Goal: Task Accomplishment & Management: Complete application form

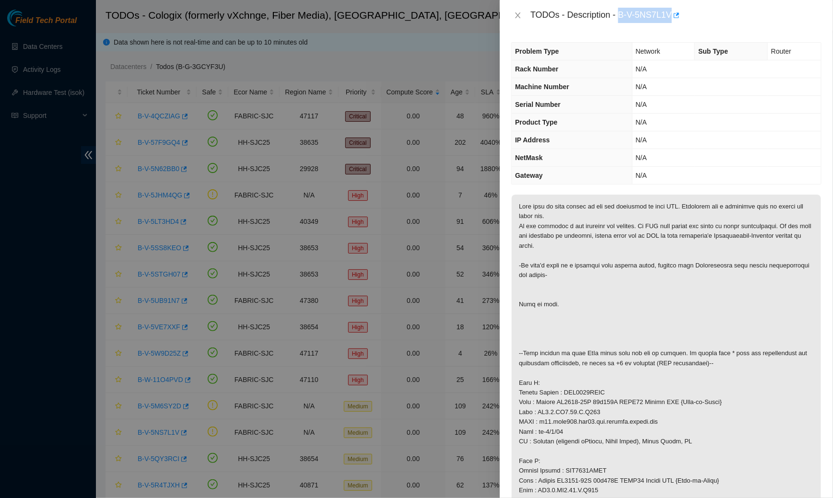
scroll to position [236, 0]
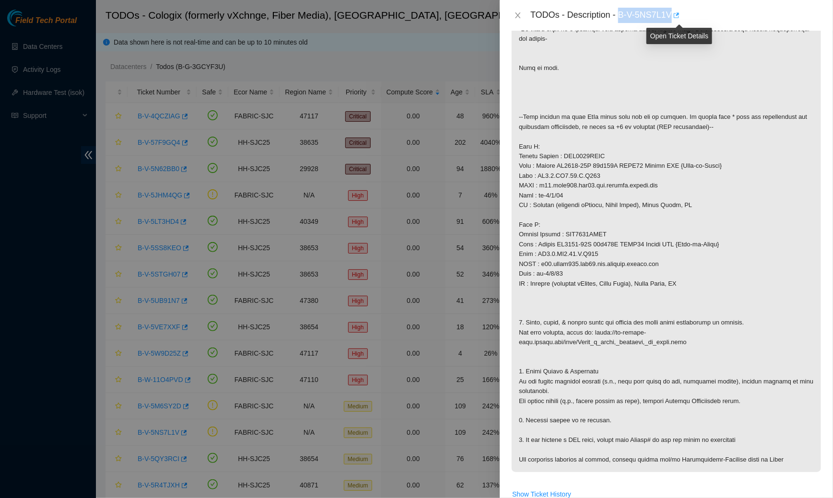
click at [680, 17] on icon "button" at bounding box center [677, 14] width 6 height 5
click at [518, 10] on div "TODOs - Description - B-V-5NS7L1V" at bounding box center [666, 15] width 310 height 15
click at [516, 15] on icon "close" at bounding box center [518, 16] width 8 height 8
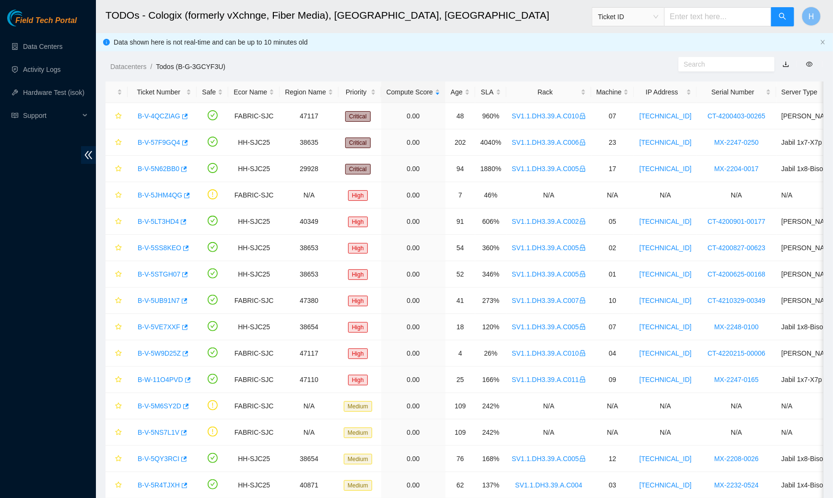
scroll to position [4, 0]
click at [175, 142] on link "B-V-57F9GQ4" at bounding box center [159, 143] width 43 height 8
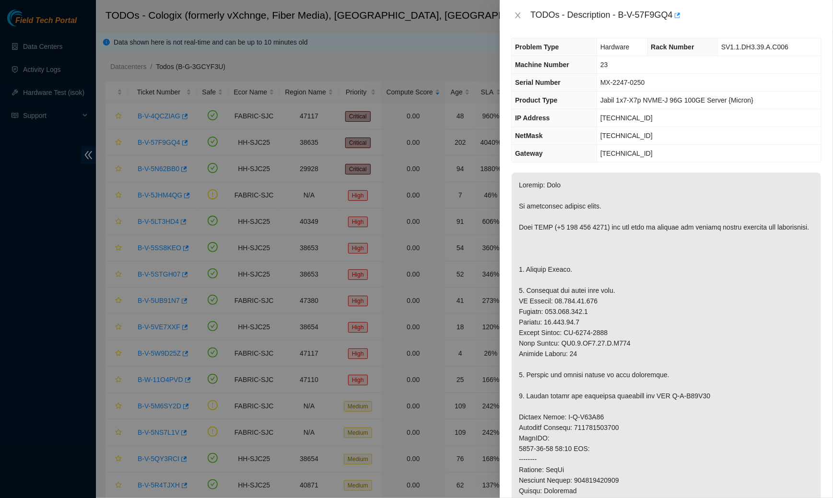
click at [515, 8] on div "TODOs - Description - B-V-57F9GQ4" at bounding box center [666, 15] width 310 height 15
click at [517, 15] on icon "close" at bounding box center [518, 16] width 8 height 8
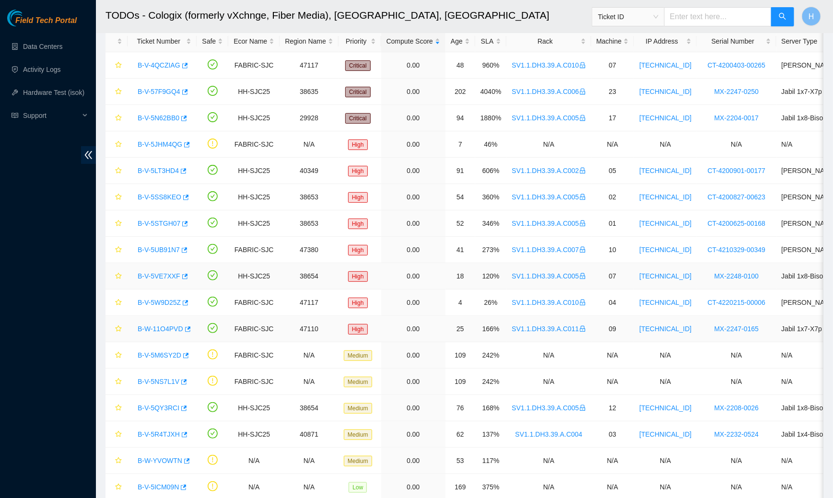
scroll to position [48, 0]
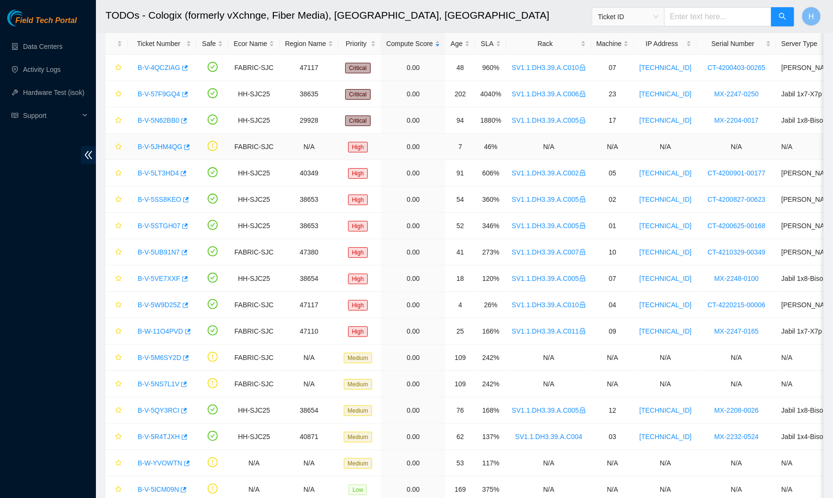
click at [166, 144] on link "B-V-5JHM4QG" at bounding box center [160, 147] width 45 height 8
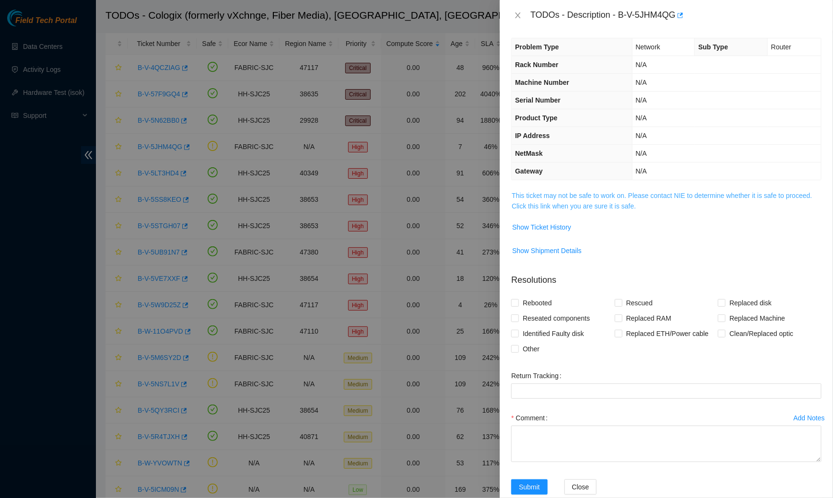
click at [582, 194] on link "This ticket may not be safe to work on. Please contact NIE to determine whether…" at bounding box center [662, 201] width 300 height 18
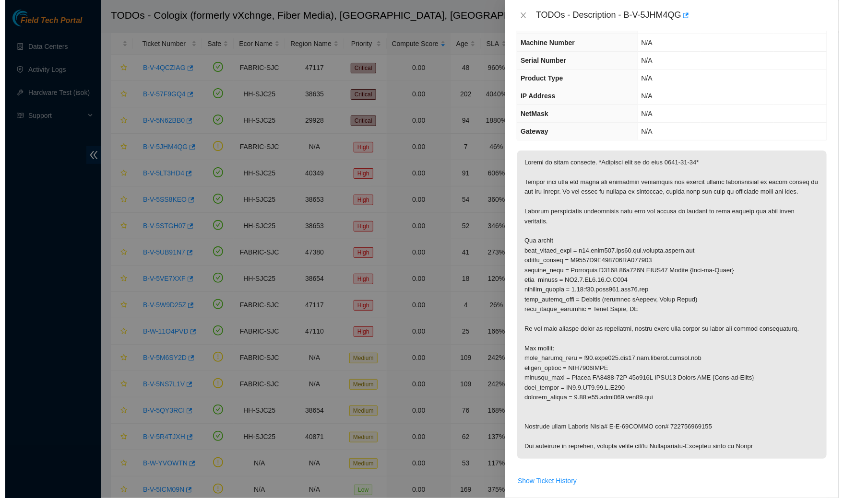
scroll to position [47, 0]
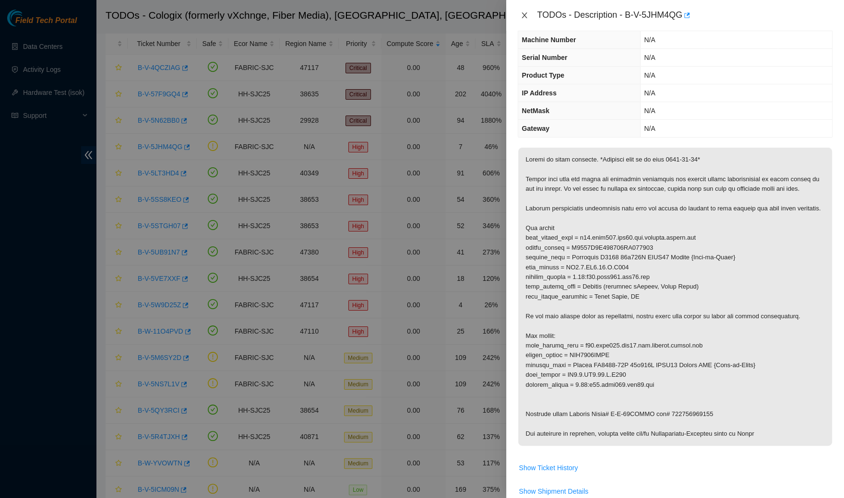
click at [524, 16] on icon "close" at bounding box center [524, 16] width 8 height 8
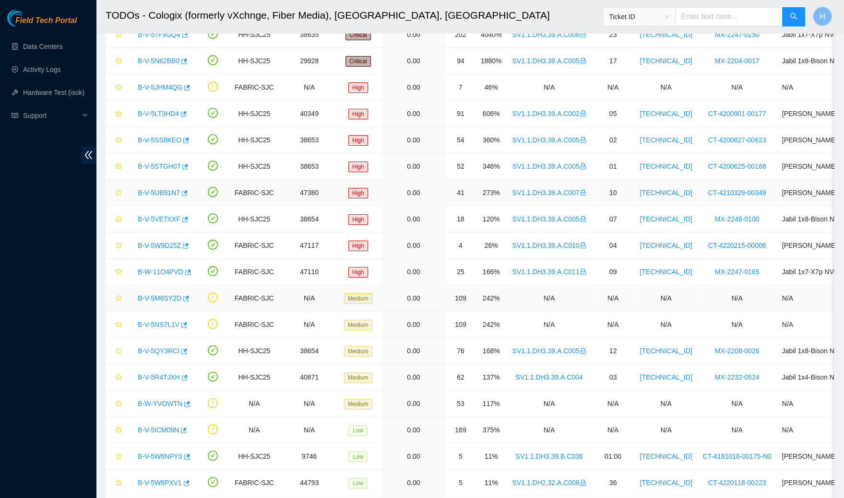
scroll to position [111, 0]
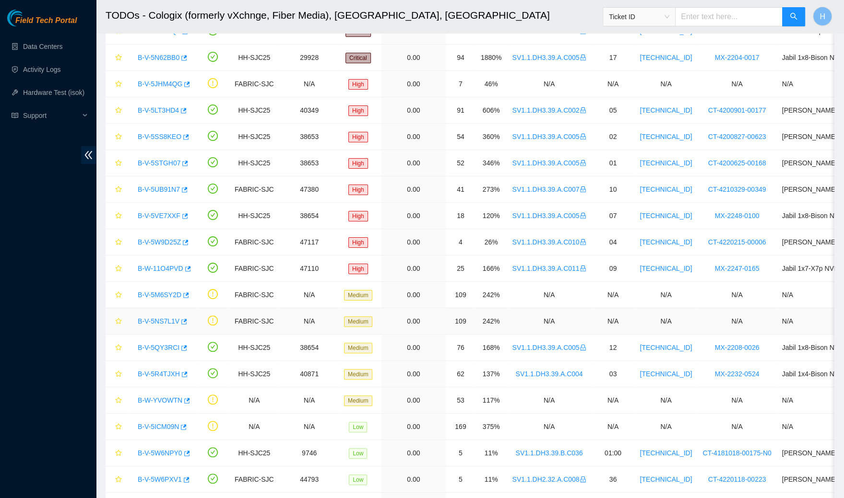
click at [159, 322] on link "B-V-5NS7L1V" at bounding box center [159, 322] width 42 height 8
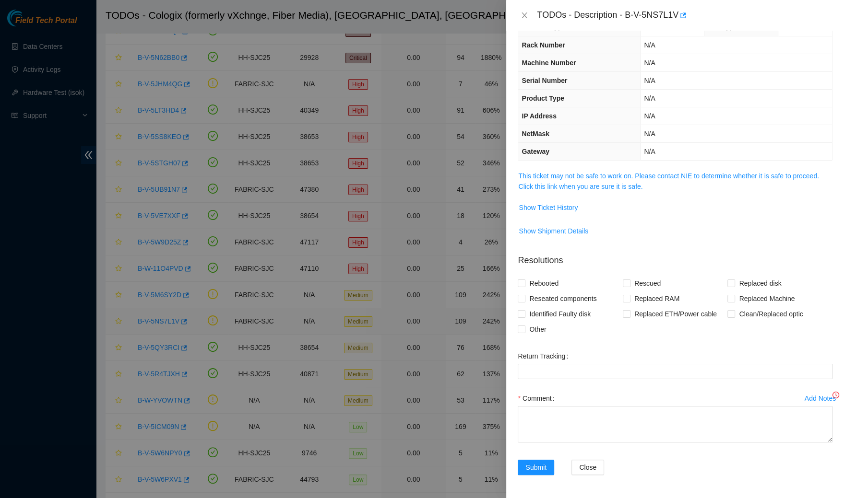
scroll to position [22, 0]
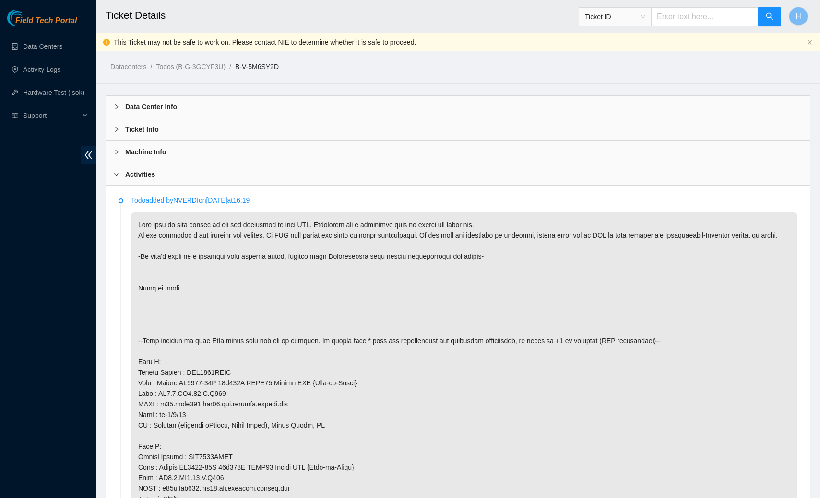
scroll to position [791, 0]
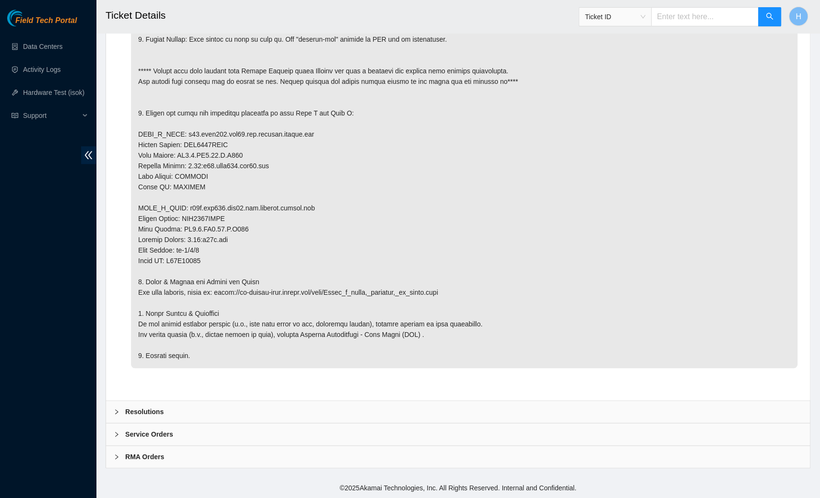
click at [160, 412] on b "Resolutions" at bounding box center [144, 412] width 38 height 11
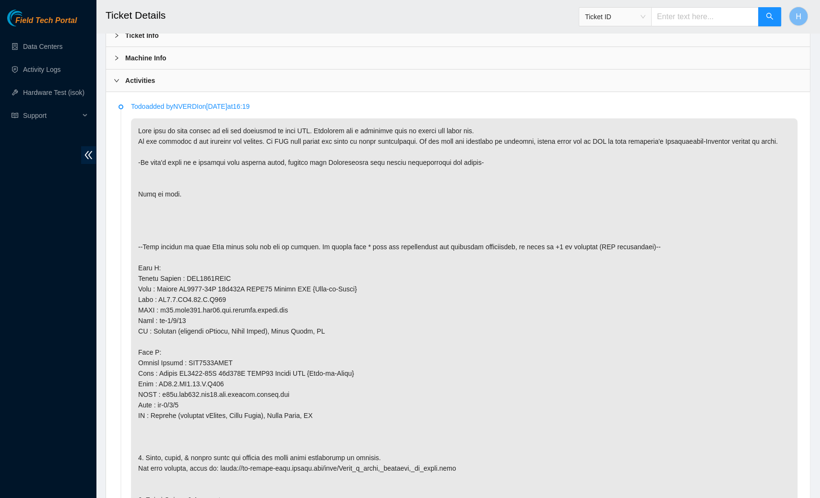
scroll to position [0, 0]
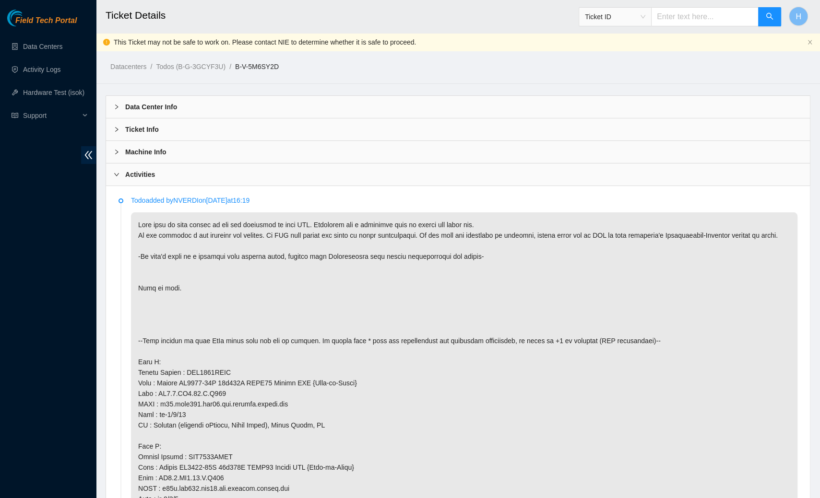
click at [136, 177] on b "Activities" at bounding box center [140, 174] width 30 height 11
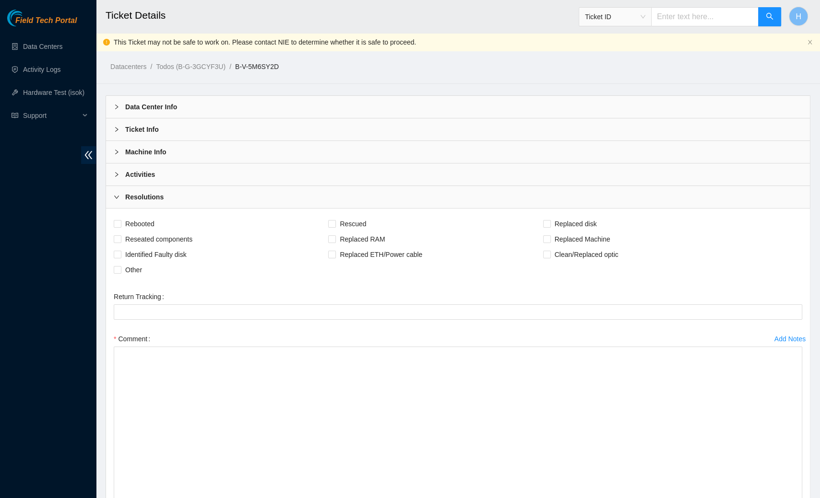
drag, startPoint x: 798, startPoint y: 378, endPoint x: 819, endPoint y: 498, distance: 122.2
click at [819, 498] on main "Ticket Details Ticket ID H This Ticket may not be safe to work on. Please conta…" at bounding box center [458, 305] width 724 height 610
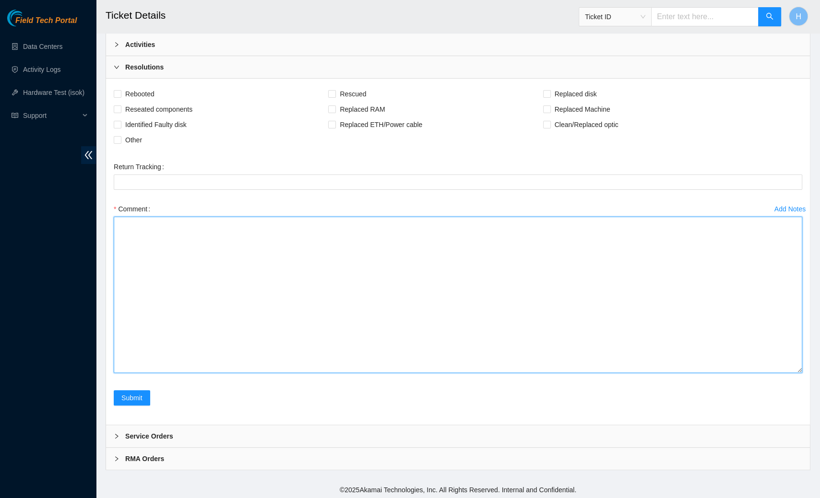
click at [610, 277] on textarea "Comment" at bounding box center [458, 295] width 688 height 156
click at [143, 244] on textarea "Worked with [PERSON_NAME] and [PERSON_NAME] Verifiede locations" at bounding box center [458, 295] width 688 height 156
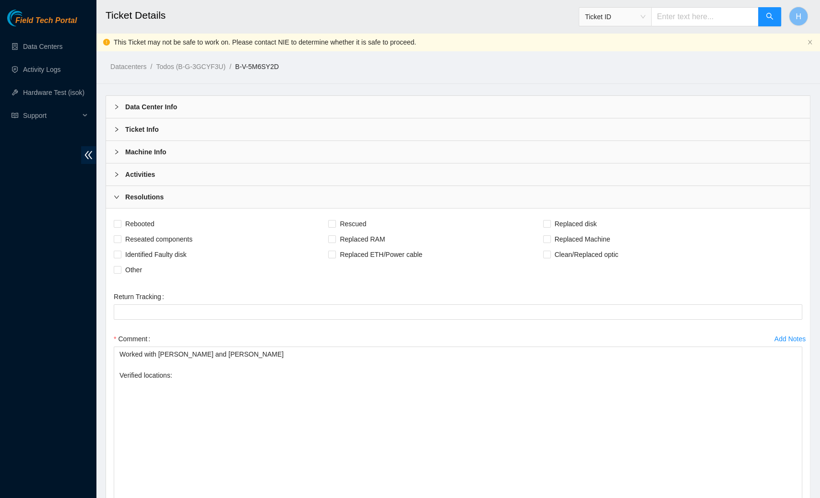
click at [176, 177] on div "Activities" at bounding box center [458, 175] width 704 height 22
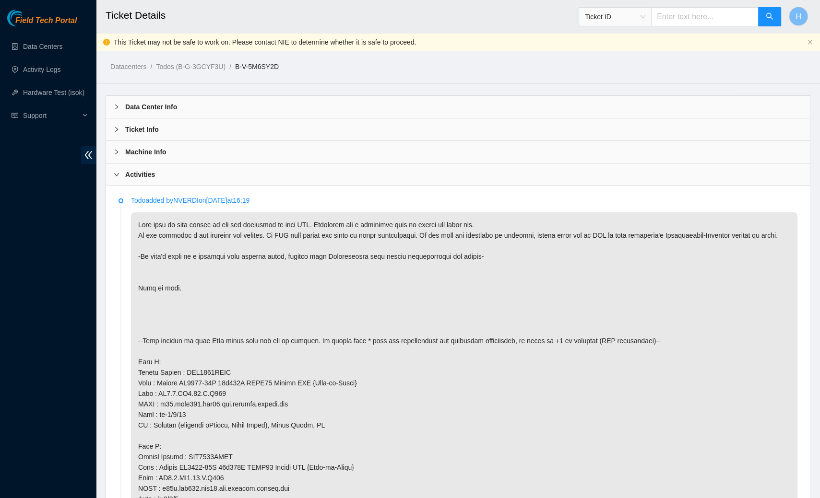
click at [176, 177] on div "Activities" at bounding box center [458, 175] width 704 height 22
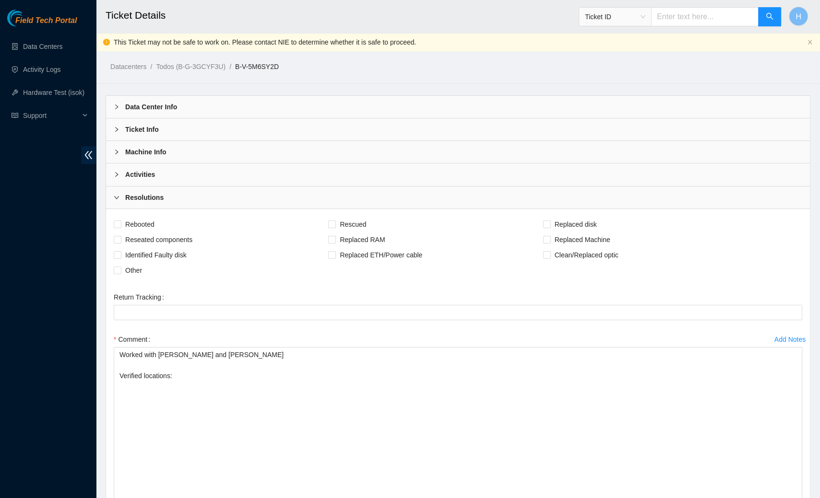
scroll to position [130, 0]
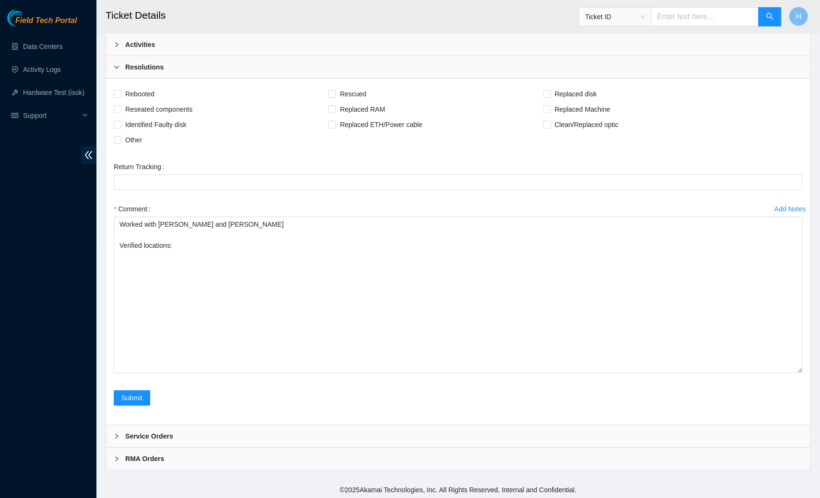
click at [162, 48] on div "Activities" at bounding box center [458, 45] width 704 height 22
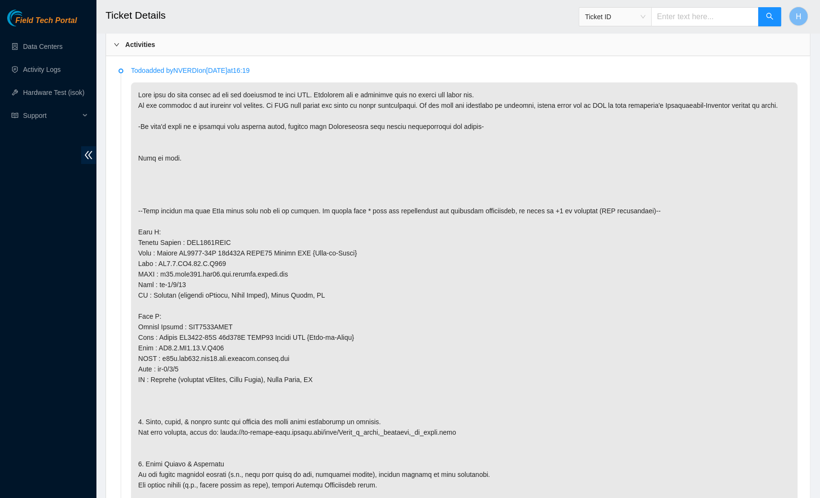
scroll to position [156, 0]
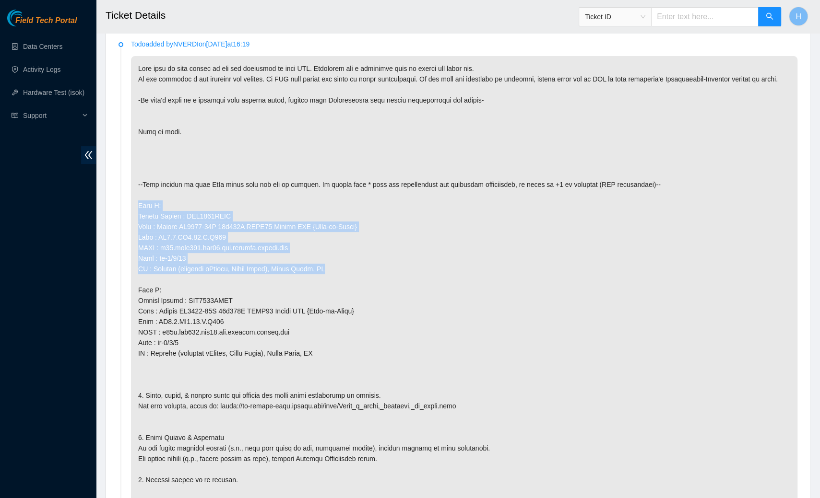
drag, startPoint x: 135, startPoint y: 211, endPoint x: 340, endPoint y: 275, distance: 214.5
click at [340, 275] on p at bounding box center [464, 306] width 666 height 500
copy p "Side A: Serial Number : AAA2319AABS Name : Accton AS7816-64X 64x100G QSFP28 Swi…"
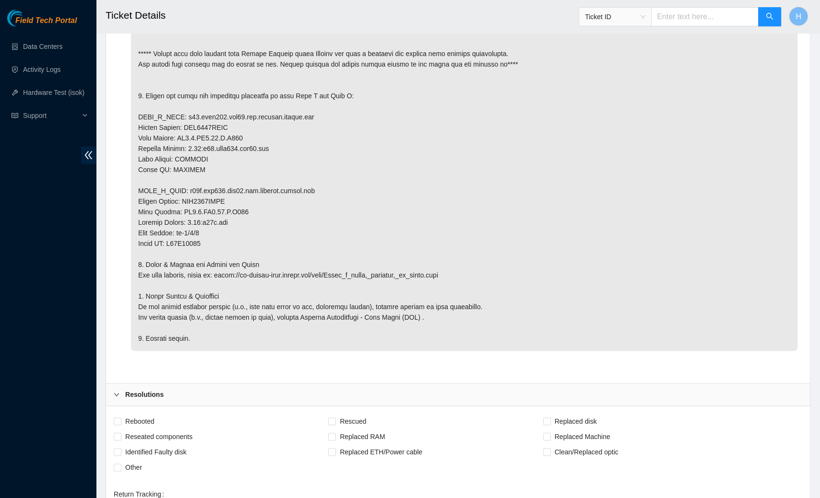
scroll to position [982, 0]
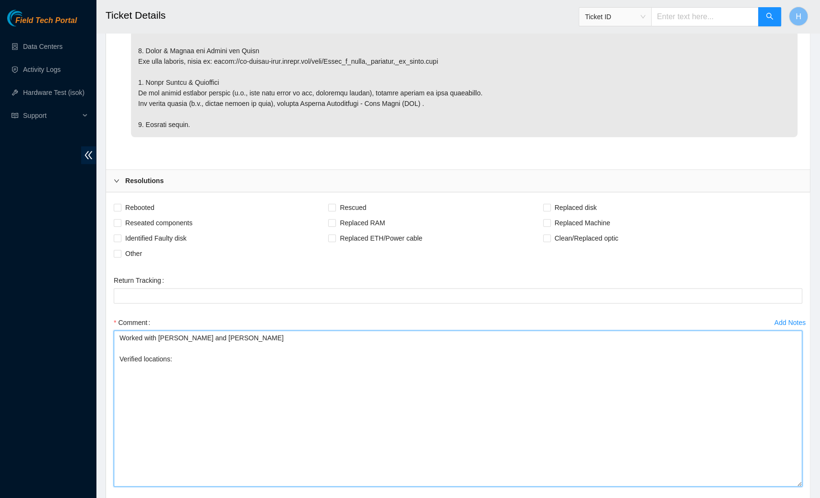
click at [251, 411] on textarea "Worked with [PERSON_NAME] and [PERSON_NAME] Verified locations:" at bounding box center [458, 408] width 688 height 156
paste textarea "Side A: Serial Number : AAA2319AABS Name : Accton AS7816-64X 64x100G QSFP28 Swi…"
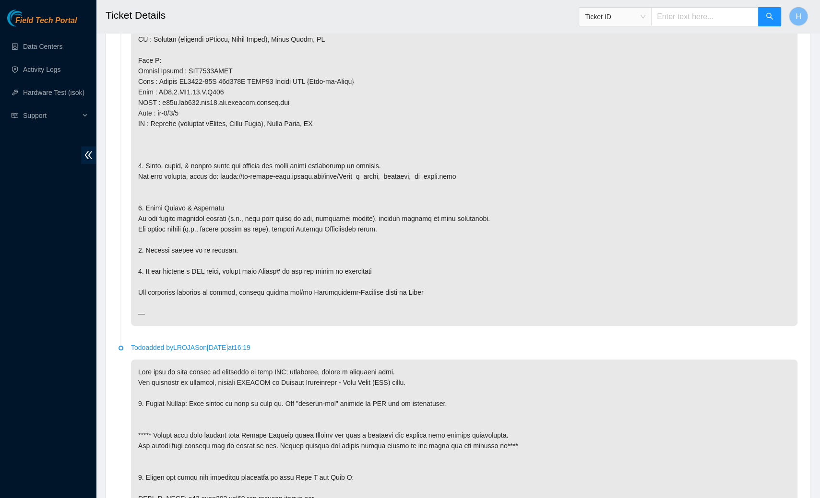
scroll to position [375, 0]
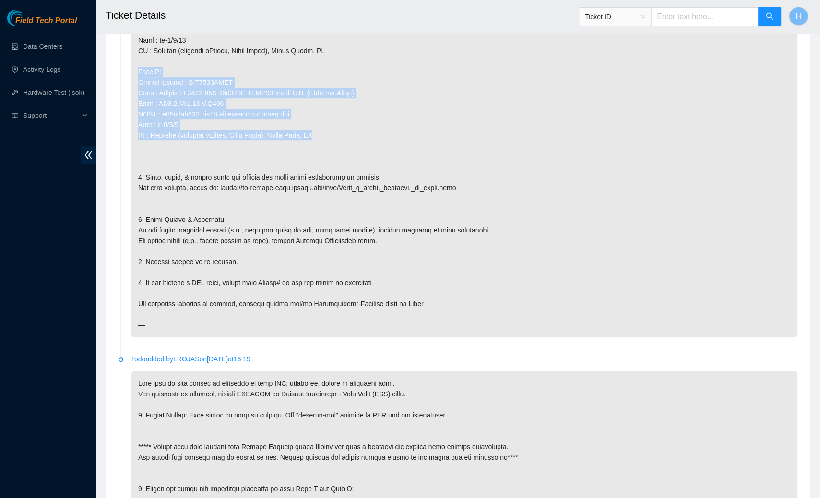
drag, startPoint x: 135, startPoint y: 77, endPoint x: 332, endPoint y: 145, distance: 208.4
click at [332, 145] on p at bounding box center [464, 88] width 666 height 500
copy p "Side Z: Serial Number : AAA2037AAFH Name : Accton AS7816-64X 64x100G QSFP28 Swi…"
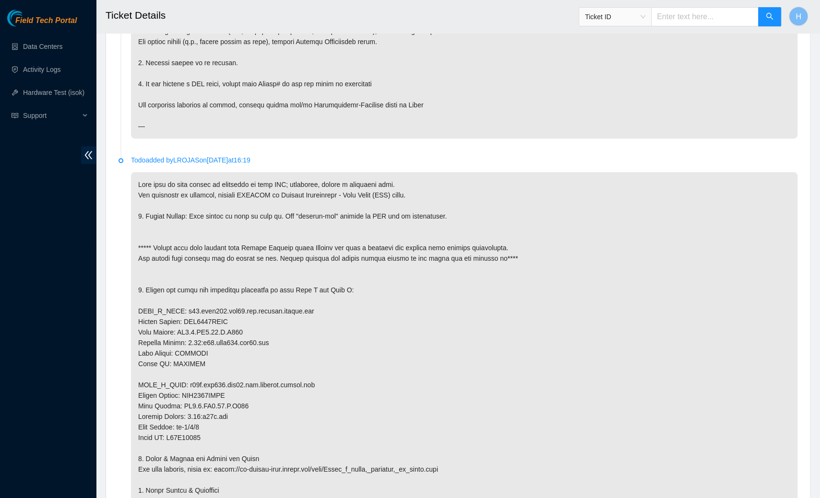
scroll to position [1137, 0]
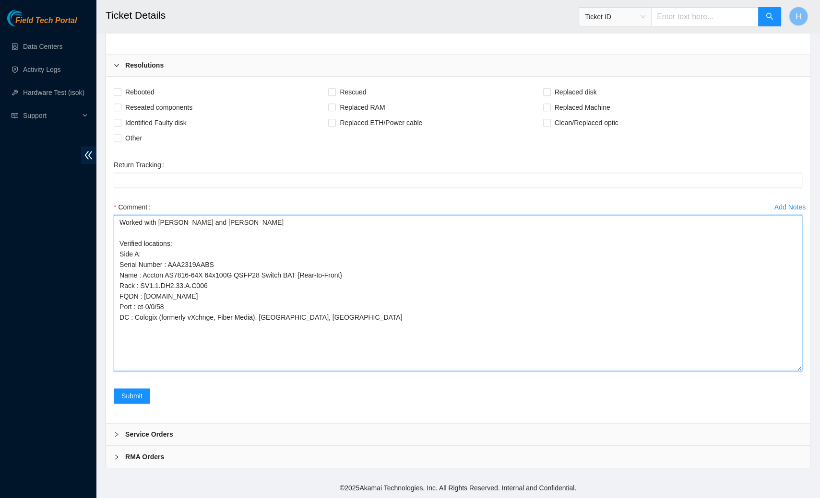
click at [276, 331] on textarea "Worked with [PERSON_NAME] and [PERSON_NAME] Verified locations: Side A: Serial …" at bounding box center [458, 293] width 688 height 156
paste textarea "Side Z: Serial Number : AAA2037AAFH Name : Accton AS7816-64X 64x100G QSFP28 Swi…"
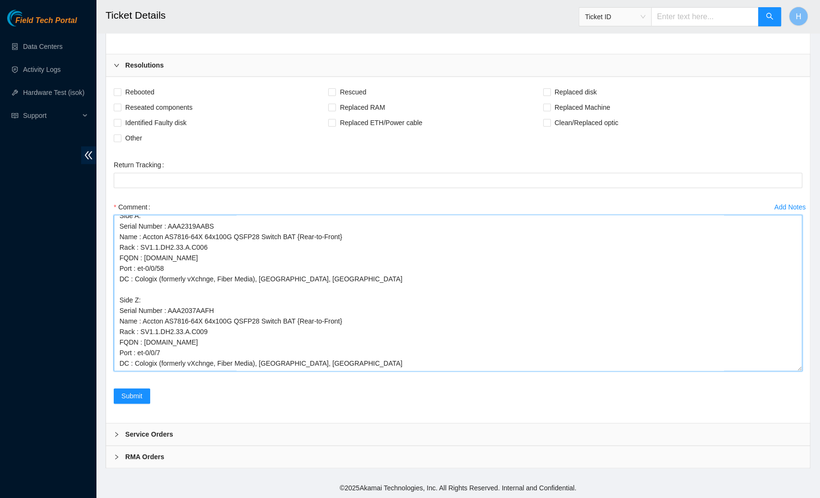
scroll to position [0, 0]
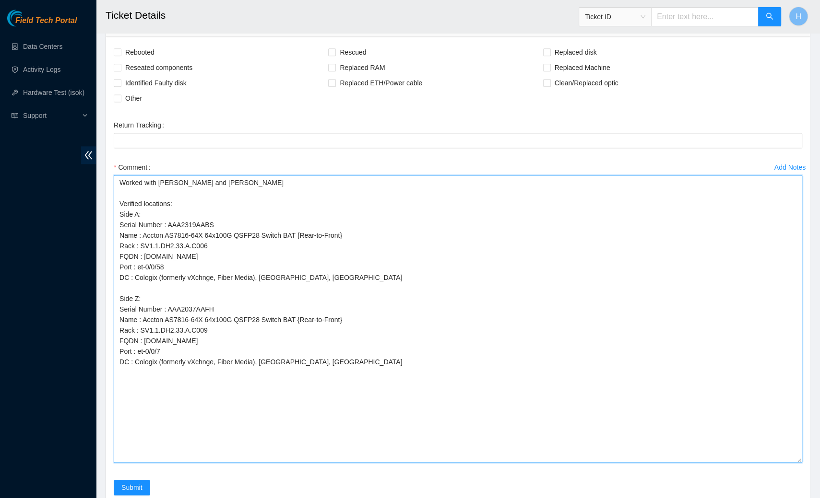
drag, startPoint x: 798, startPoint y: 366, endPoint x: 819, endPoint y: 498, distance: 133.1
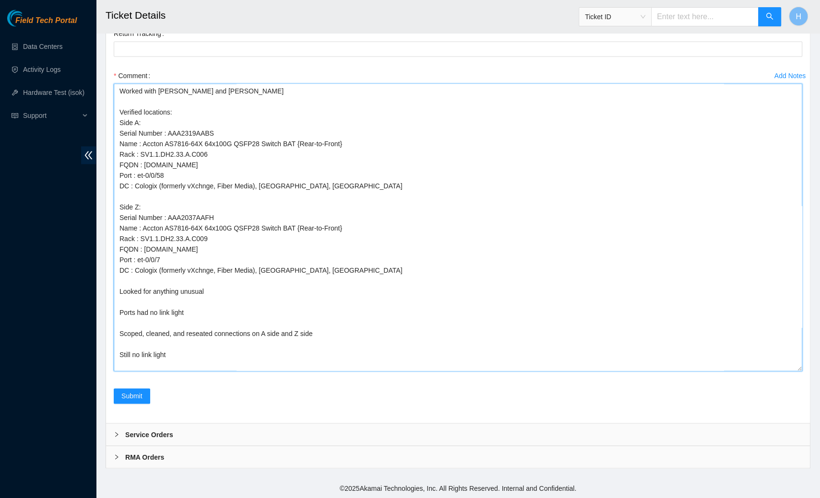
drag, startPoint x: 117, startPoint y: 133, endPoint x: 314, endPoint y: 188, distance: 204.1
click at [314, 188] on textarea "Worked with [PERSON_NAME] and [PERSON_NAME] Verified locations: Side A: Serial …" at bounding box center [458, 227] width 688 height 288
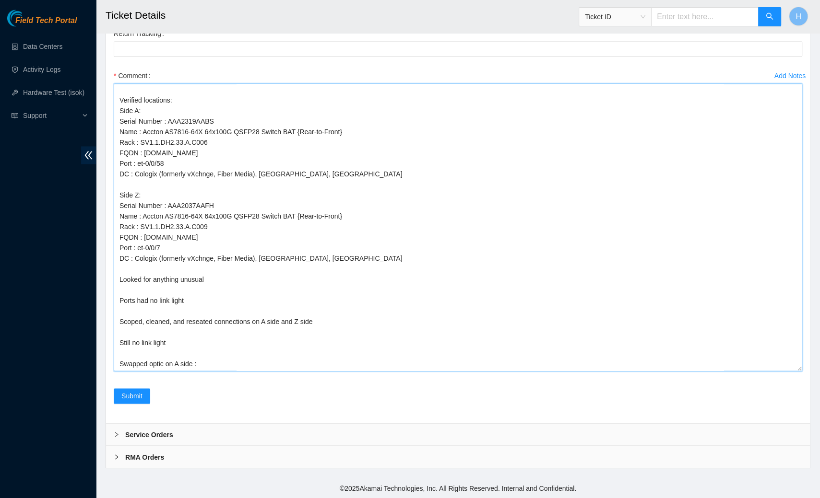
click at [254, 360] on textarea "Worked with [PERSON_NAME] and [PERSON_NAME] Verified locations: Side A: Serial …" at bounding box center [458, 227] width 688 height 288
paste textarea "Serial Number : AAA2319AABS Name : Accton AS7816-64X 64x100G QSFP28 Switch BAT …"
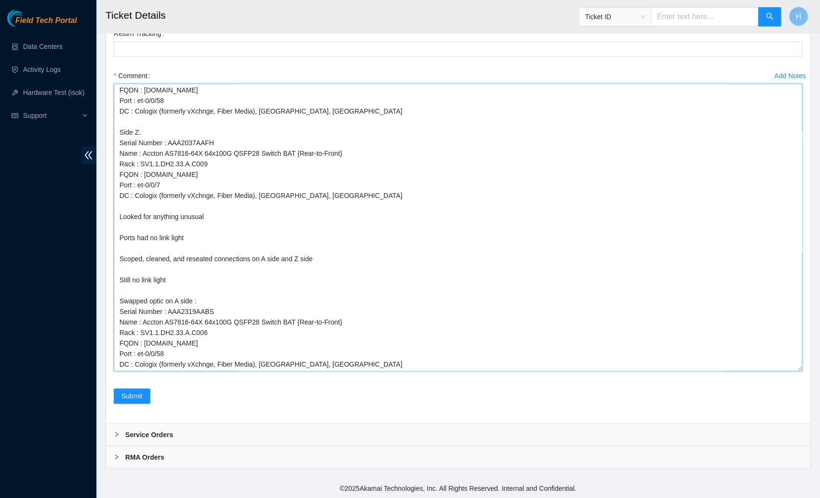
scroll to position [83, 0]
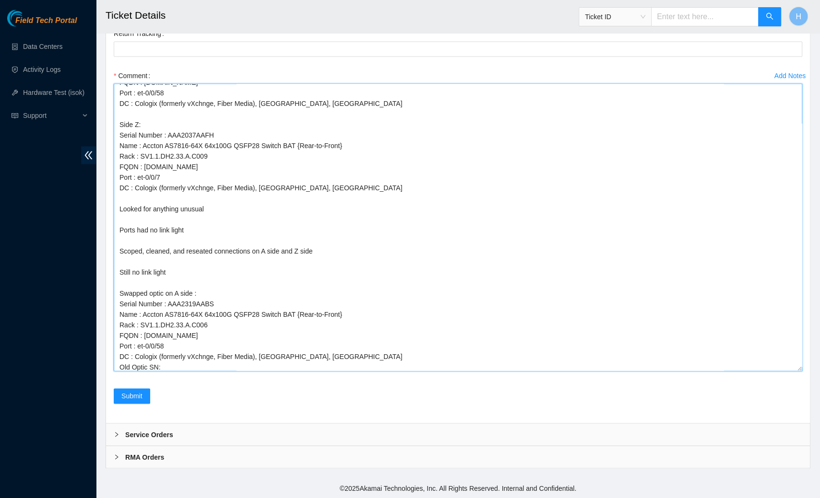
click at [128, 368] on textarea "Worked with [PERSON_NAME] and [PERSON_NAME] Verified locations: Side A: Serial …" at bounding box center [458, 227] width 688 height 288
click at [117, 368] on textarea "Worked with [PERSON_NAME] and [PERSON_NAME] Verified locations: Side A: Serial …" at bounding box center [458, 227] width 688 height 288
paste textarea "c2007390470"
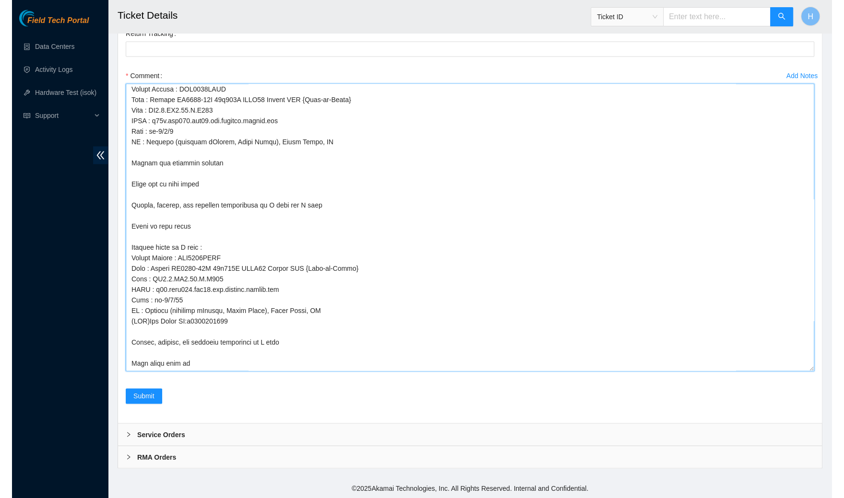
scroll to position [146, 0]
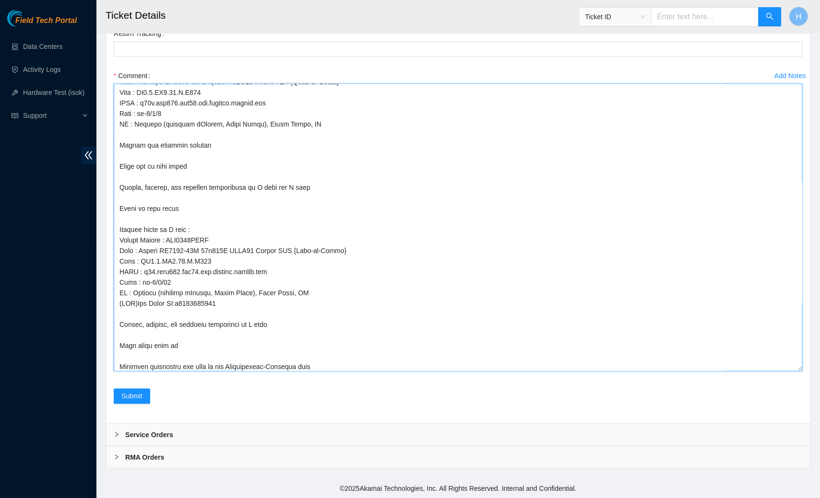
type textarea "Worked with [PERSON_NAME] and [PERSON_NAME] Verified locations: Side A: Serial …"
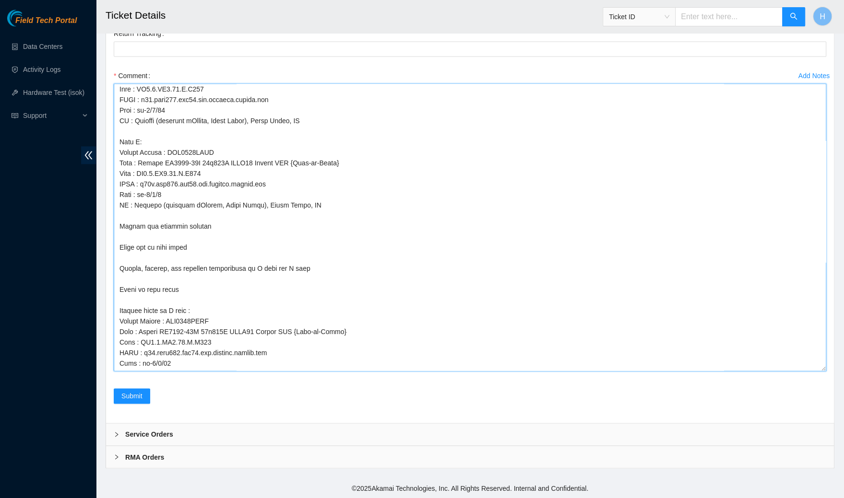
scroll to position [0, 0]
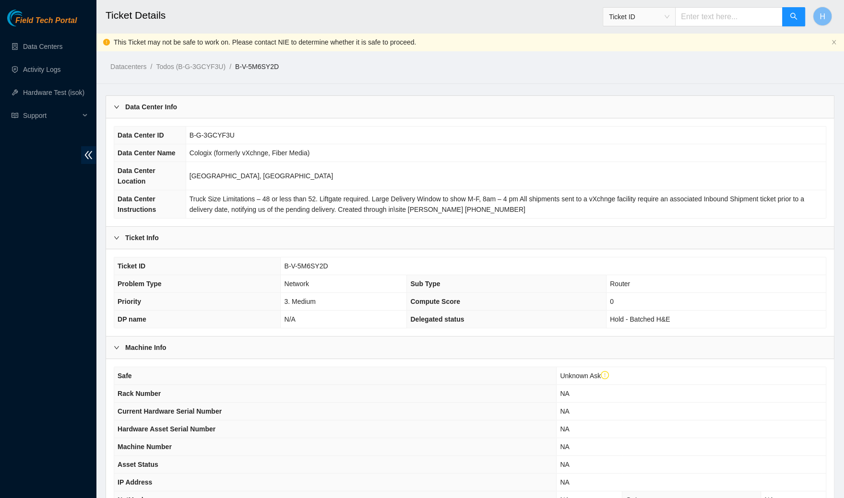
click at [152, 111] on b "Data Center Info" at bounding box center [151, 107] width 52 height 11
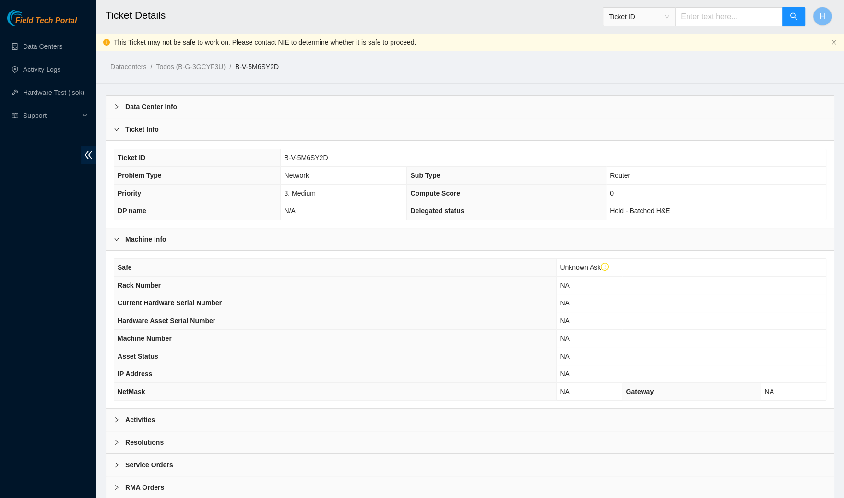
click at [143, 125] on b "Ticket Info" at bounding box center [142, 129] width 34 height 11
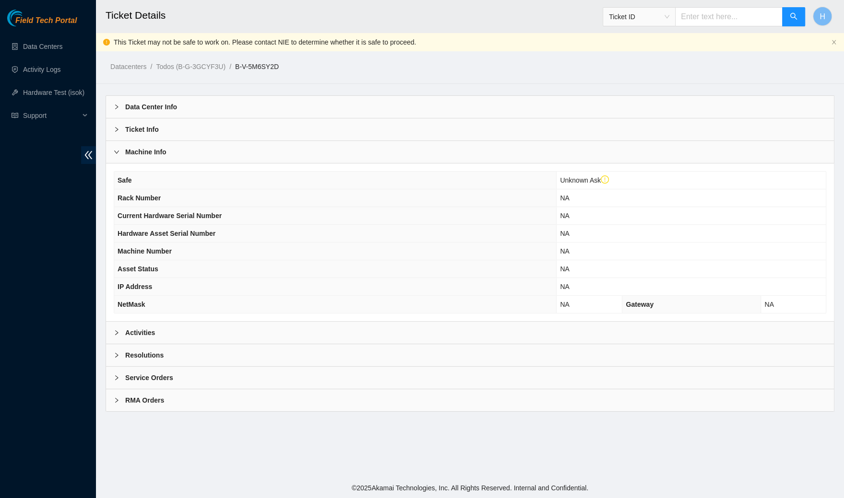
click at [138, 153] on b "Machine Info" at bounding box center [145, 152] width 41 height 11
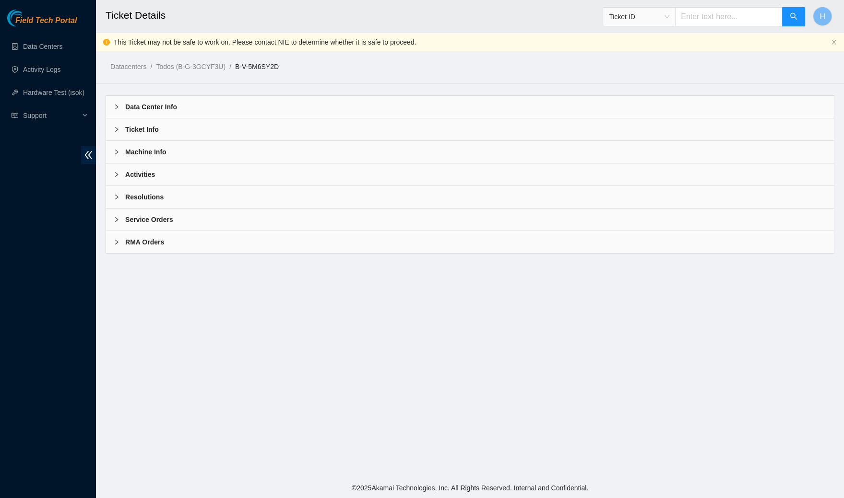
click at [136, 177] on b "Activities" at bounding box center [140, 174] width 30 height 11
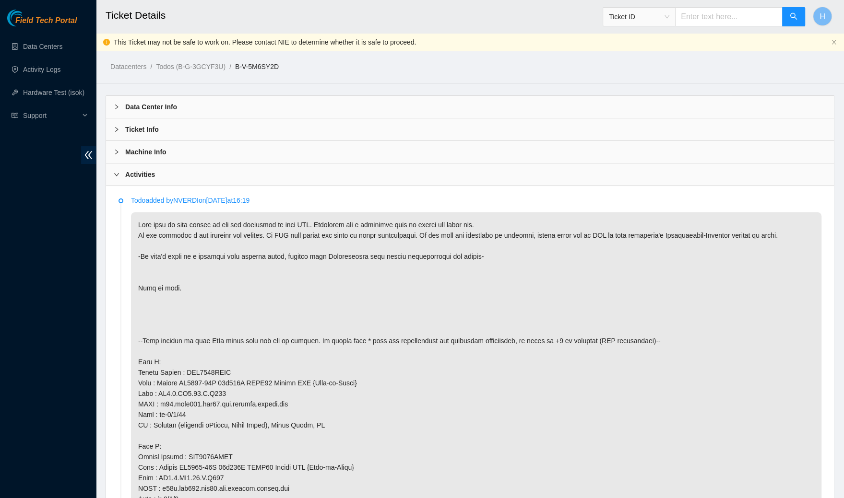
click at [129, 177] on b "Activities" at bounding box center [140, 174] width 30 height 11
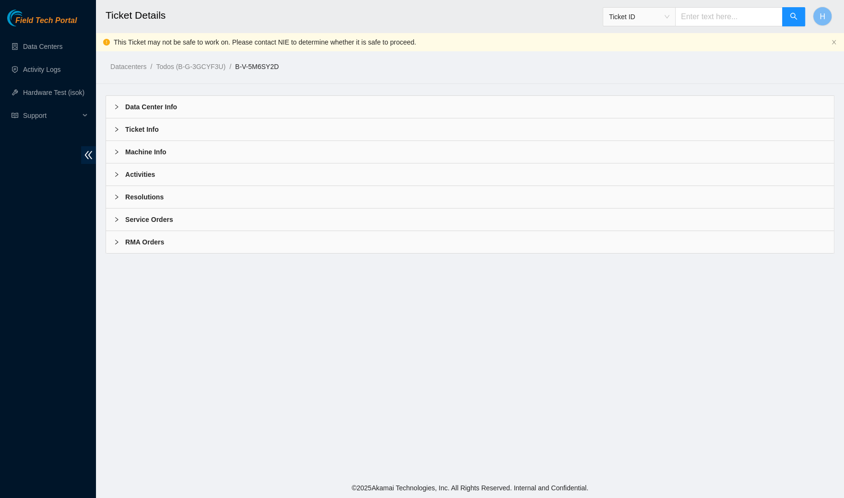
click at [130, 196] on b "Resolutions" at bounding box center [144, 197] width 38 height 11
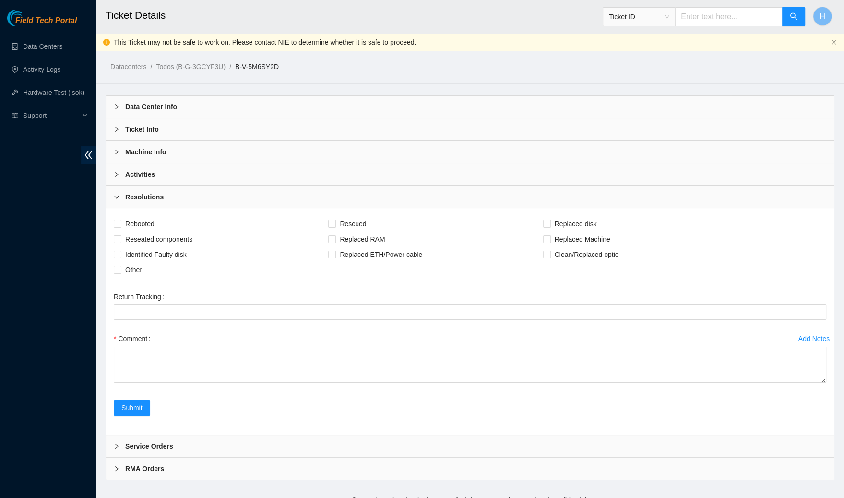
scroll to position [10, 0]
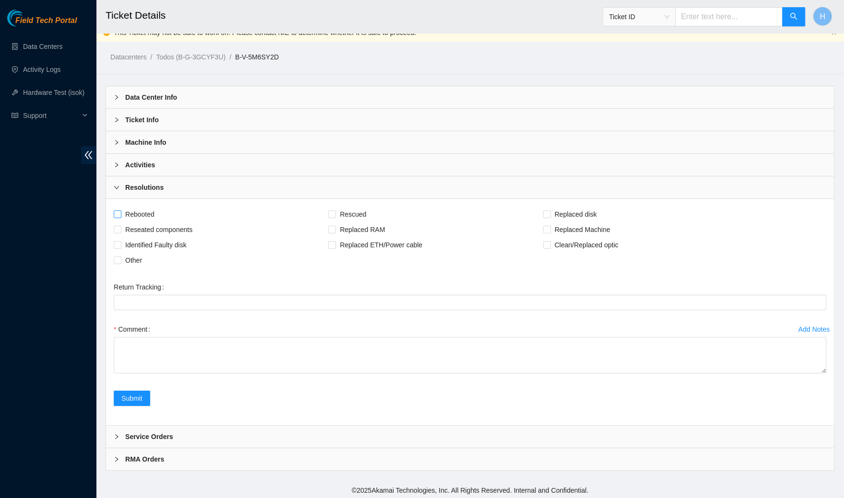
click at [131, 217] on span "Rebooted" at bounding box center [139, 214] width 37 height 15
click at [120, 217] on input "Rebooted" at bounding box center [117, 214] width 7 height 7
click at [143, 214] on span "Rebooted" at bounding box center [139, 214] width 37 height 15
click at [120, 214] on input "Rebooted" at bounding box center [117, 214] width 7 height 7
checkbox input "false"
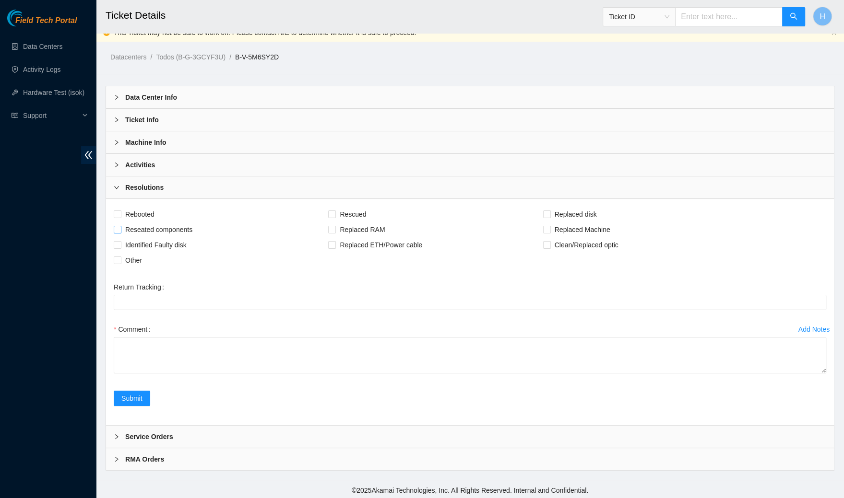
click at [146, 226] on span "Reseated components" at bounding box center [158, 229] width 75 height 15
click at [120, 226] on input "Reseated components" at bounding box center [117, 229] width 7 height 7
checkbox input "true"
click at [566, 246] on span "Clean/Replaced optic" at bounding box center [586, 244] width 71 height 15
click at [550, 246] on input "Clean/Replaced optic" at bounding box center [546, 244] width 7 height 7
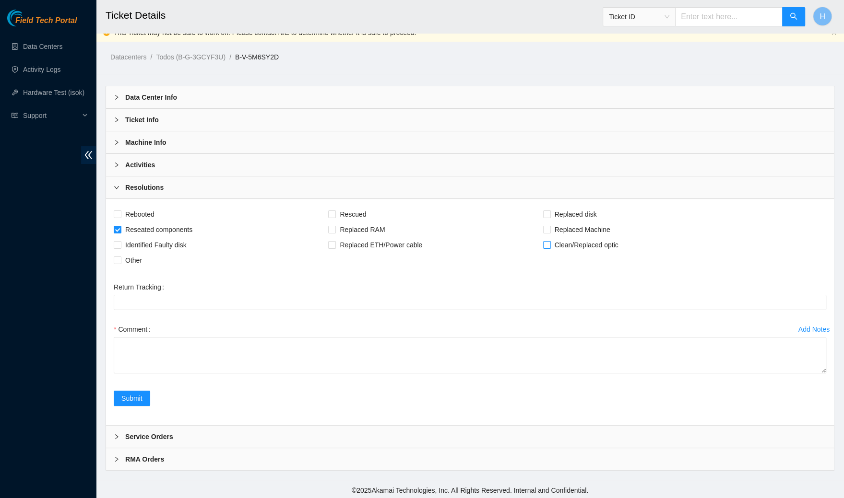
checkbox input "true"
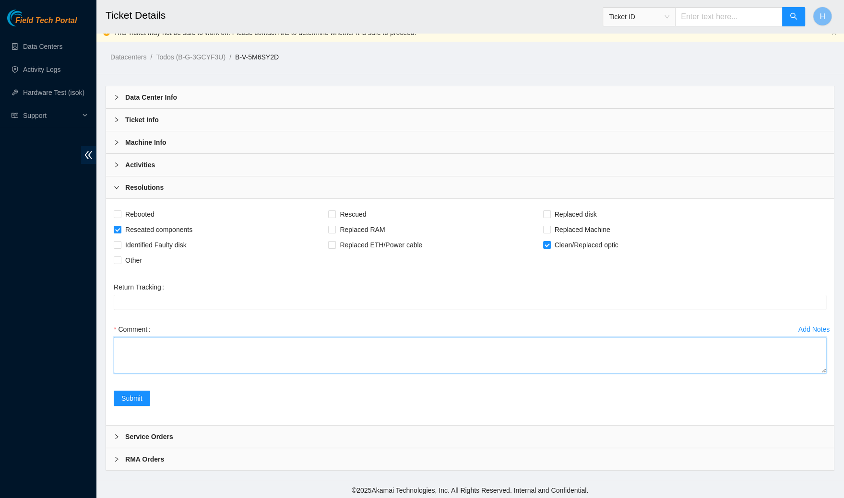
click at [328, 361] on textarea "Comment" at bounding box center [470, 355] width 712 height 36
paste textarea "Worked with [PERSON_NAME] and [PERSON_NAME] Verified locations: Side A: Serial …"
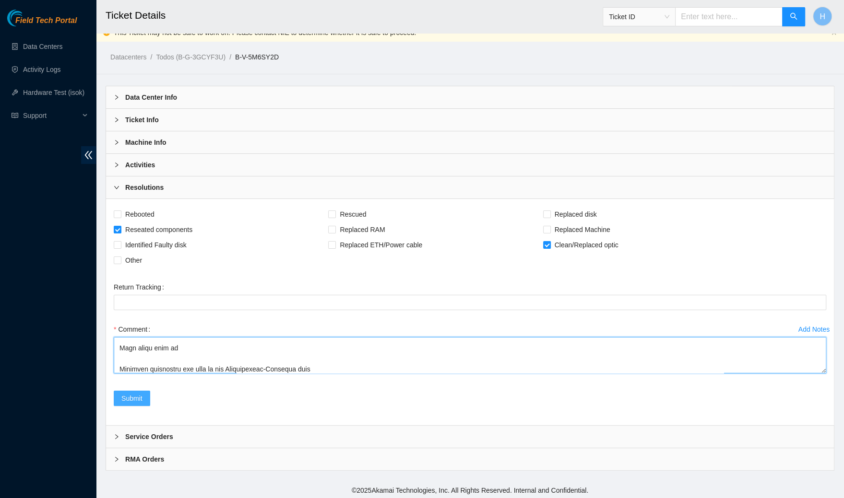
type textarea "Worked with [PERSON_NAME] and [PERSON_NAME] Verified locations: Side A: Serial …"
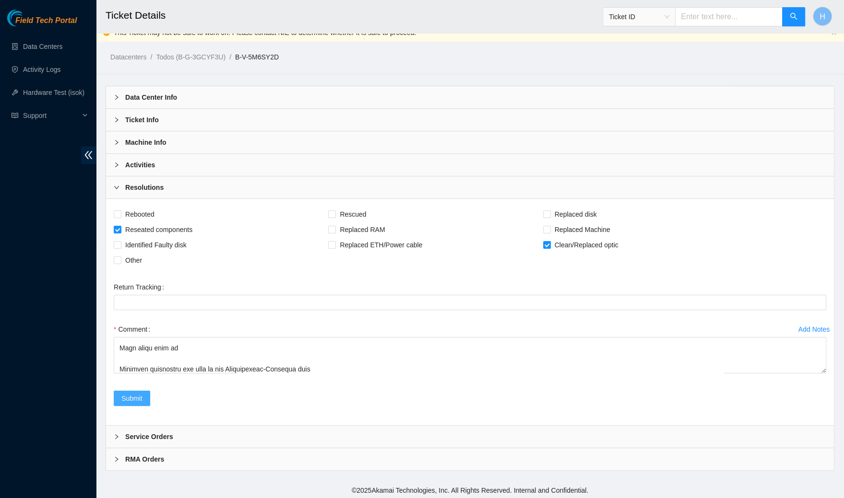
click at [128, 399] on span "Submit" at bounding box center [131, 398] width 21 height 11
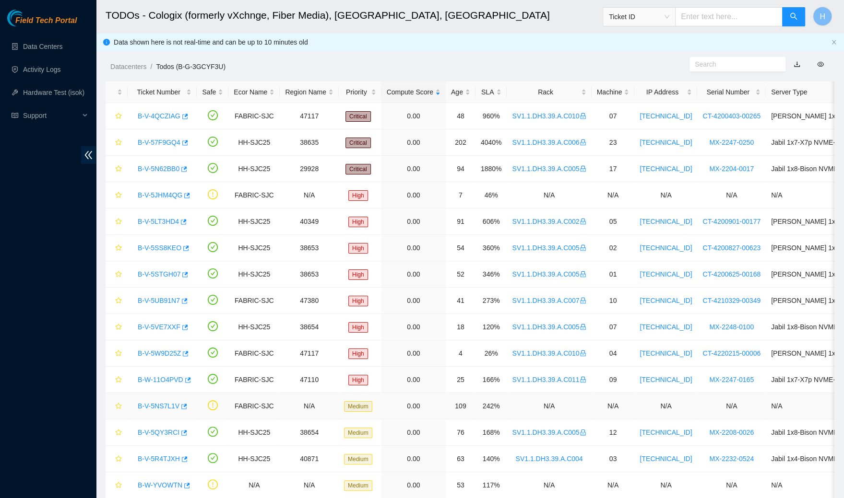
click at [169, 402] on link "B-V-5NS7L1V" at bounding box center [159, 406] width 42 height 8
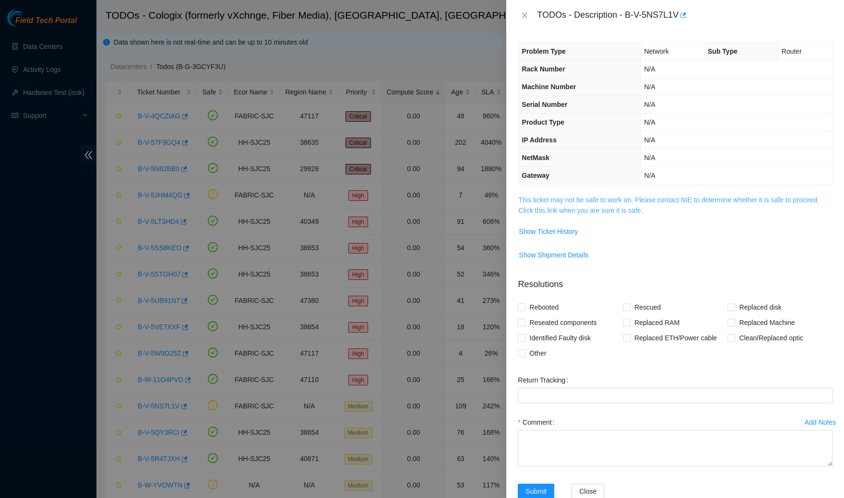
click at [564, 207] on link "This ticket may not be safe to work on. Please contact NIE to determine whether…" at bounding box center [668, 205] width 300 height 18
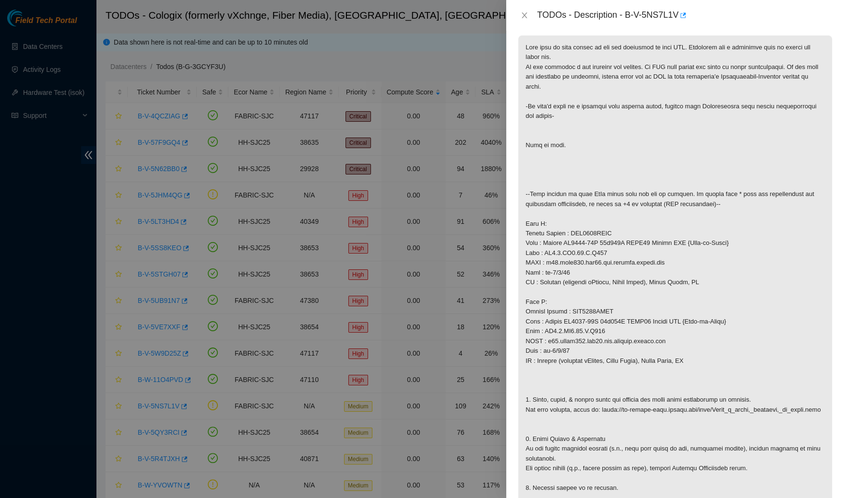
scroll to position [511, 0]
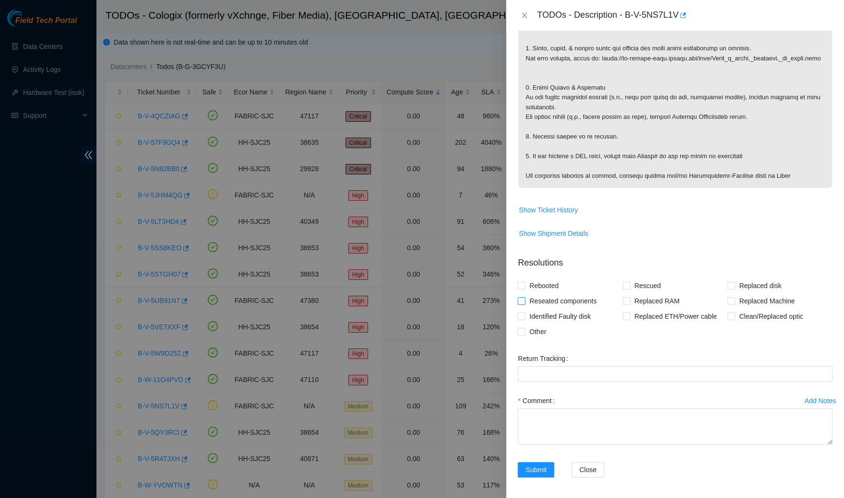
click at [545, 301] on span "Reseated components" at bounding box center [562, 301] width 75 height 15
click at [524, 301] on input "Reseated components" at bounding box center [521, 300] width 7 height 7
checkbox input "true"
click at [743, 315] on span "Clean/Replaced optic" at bounding box center [770, 316] width 71 height 15
click at [734, 315] on input "Clean/Replaced optic" at bounding box center [730, 316] width 7 height 7
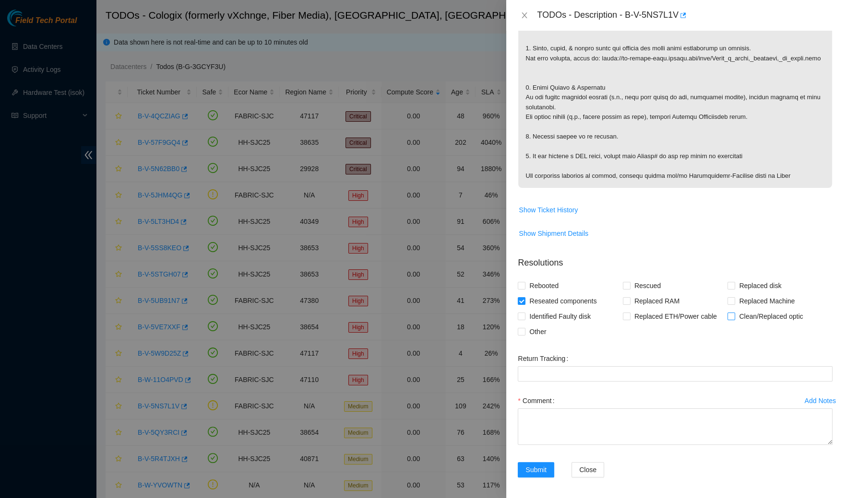
checkbox input "true"
click at [628, 426] on textarea "Comment" at bounding box center [675, 427] width 315 height 36
paste textarea "Worked with [PERSON_NAME] and [PERSON_NAME] Verified locations: Side A: Serial …"
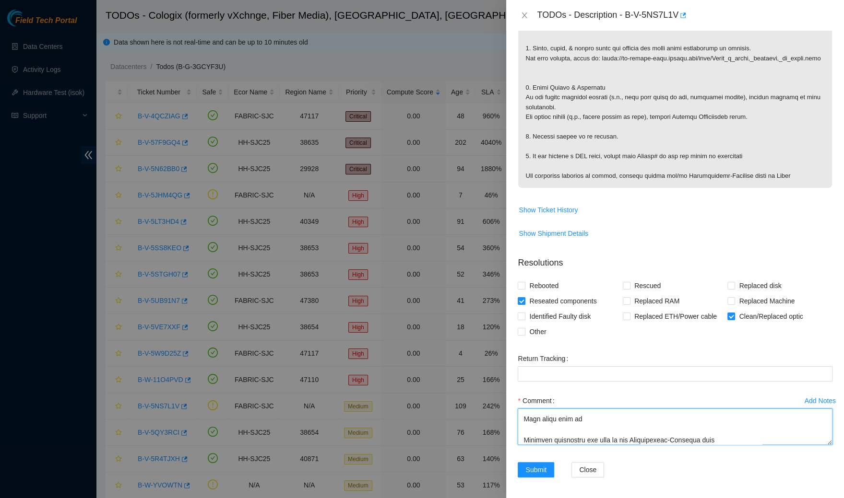
scroll to position [341, 0]
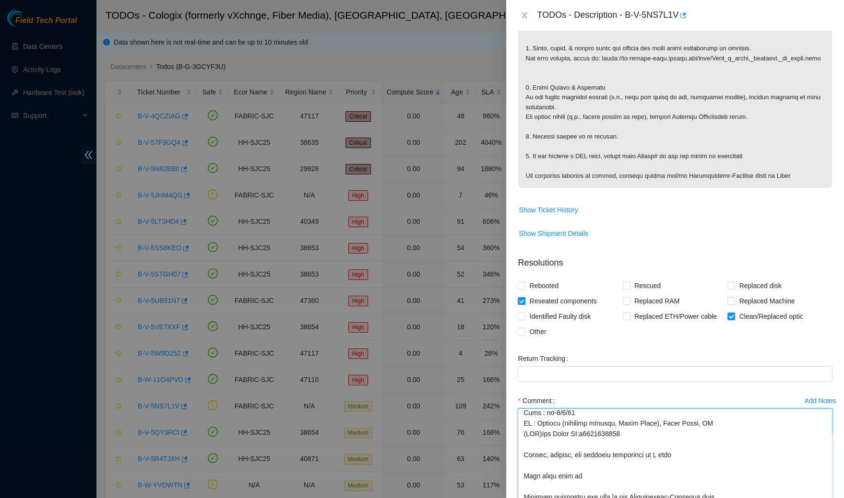
drag, startPoint x: 828, startPoint y: 438, endPoint x: 843, endPoint y: 498, distance: 61.7
click at [843, 498] on div "Problem Type Network Sub Type Router Rack Number N/A Machine Number N/A Serial …" at bounding box center [675, 265] width 338 height 468
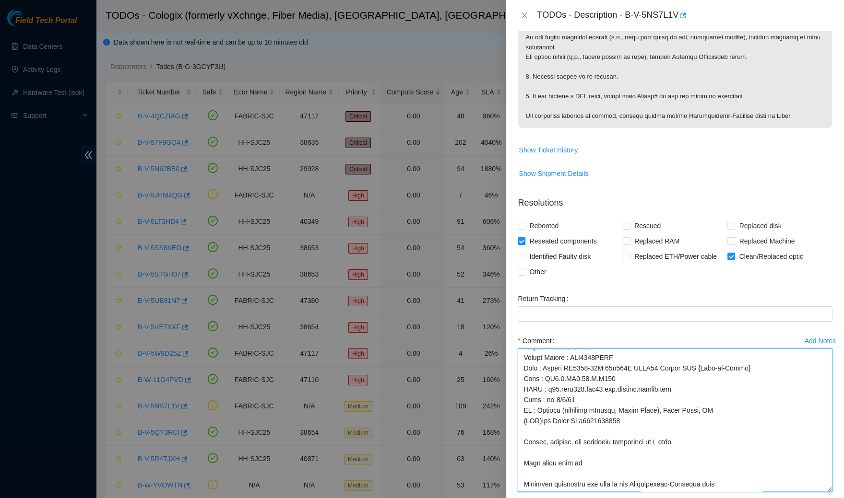
scroll to position [284, 0]
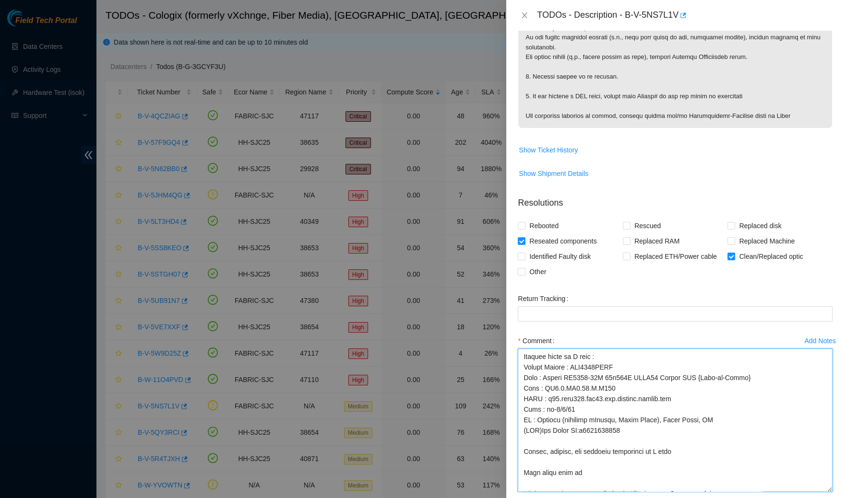
drag, startPoint x: 829, startPoint y: 441, endPoint x: 800, endPoint y: 498, distance: 64.1
click at [800, 492] on textarea "Comment" at bounding box center [675, 420] width 315 height 143
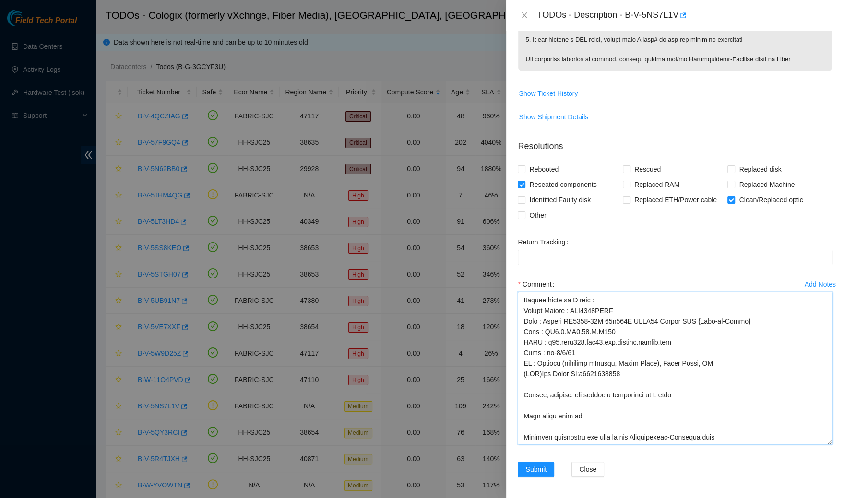
scroll to position [227, 0]
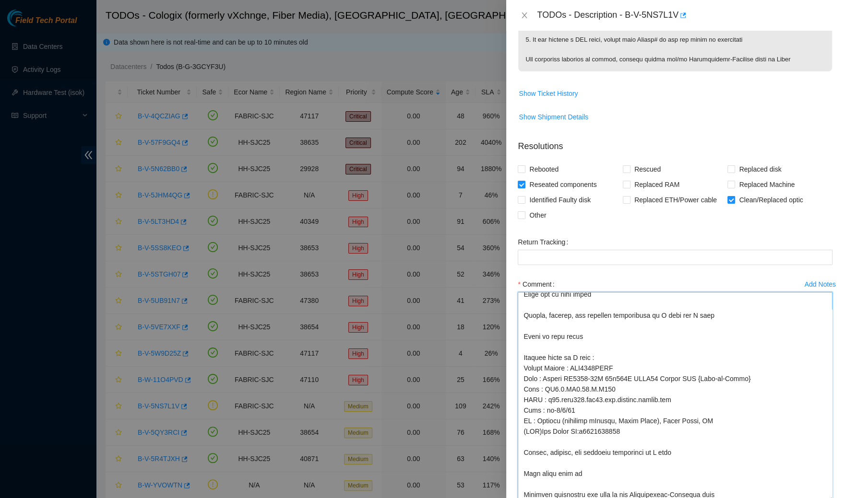
drag, startPoint x: 829, startPoint y: 440, endPoint x: 813, endPoint y: 498, distance: 59.8
click at [813, 498] on textarea "Comment" at bounding box center [675, 397] width 315 height 210
drag, startPoint x: 692, startPoint y: 455, endPoint x: 522, endPoint y: 338, distance: 206.2
click at [522, 338] on textarea "Comment" at bounding box center [675, 397] width 315 height 210
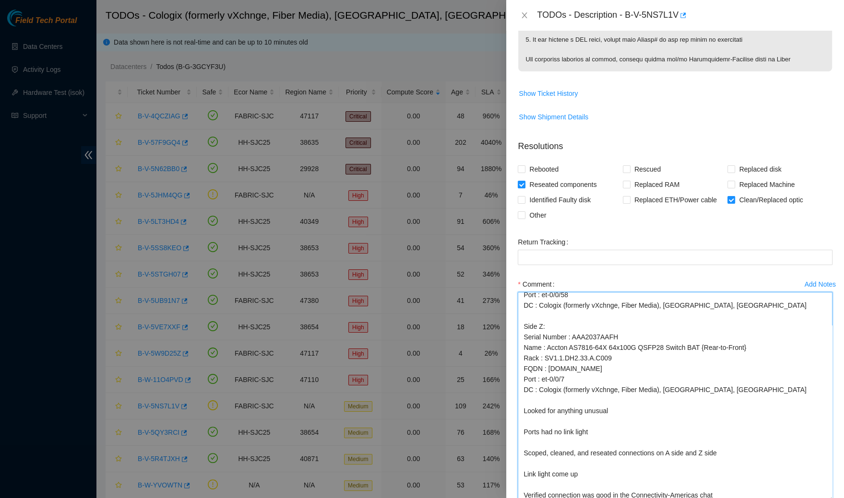
scroll to position [685, 0]
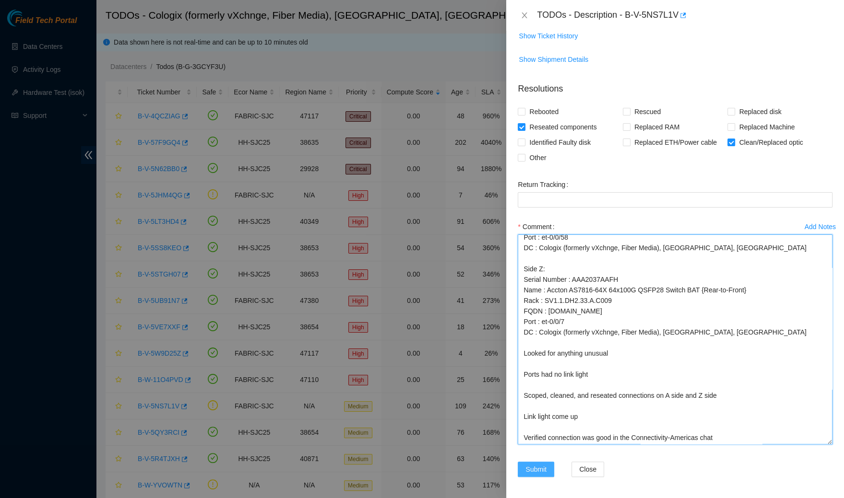
type textarea "Worked with Nicolas Verdi and Ray Bernald Verified locations: Side A: Serial Nu…"
click at [542, 471] on span "Submit" at bounding box center [535, 469] width 21 height 11
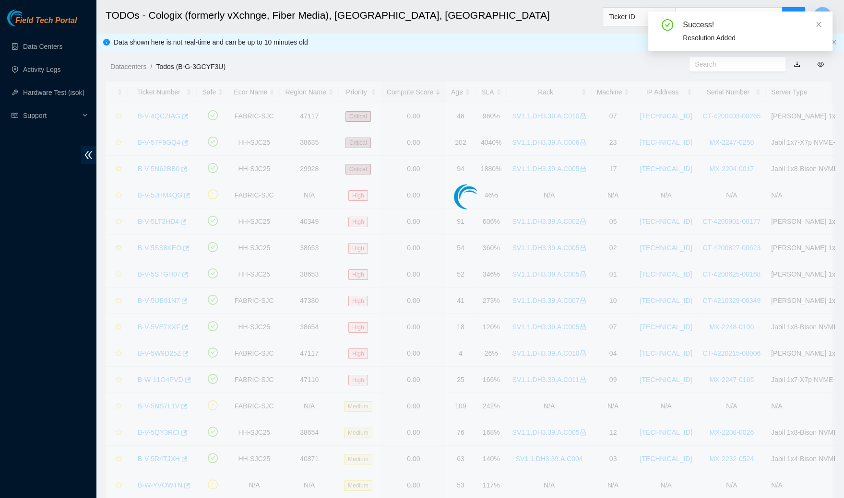
scroll to position [118, 0]
